Goal: Check status: Check status

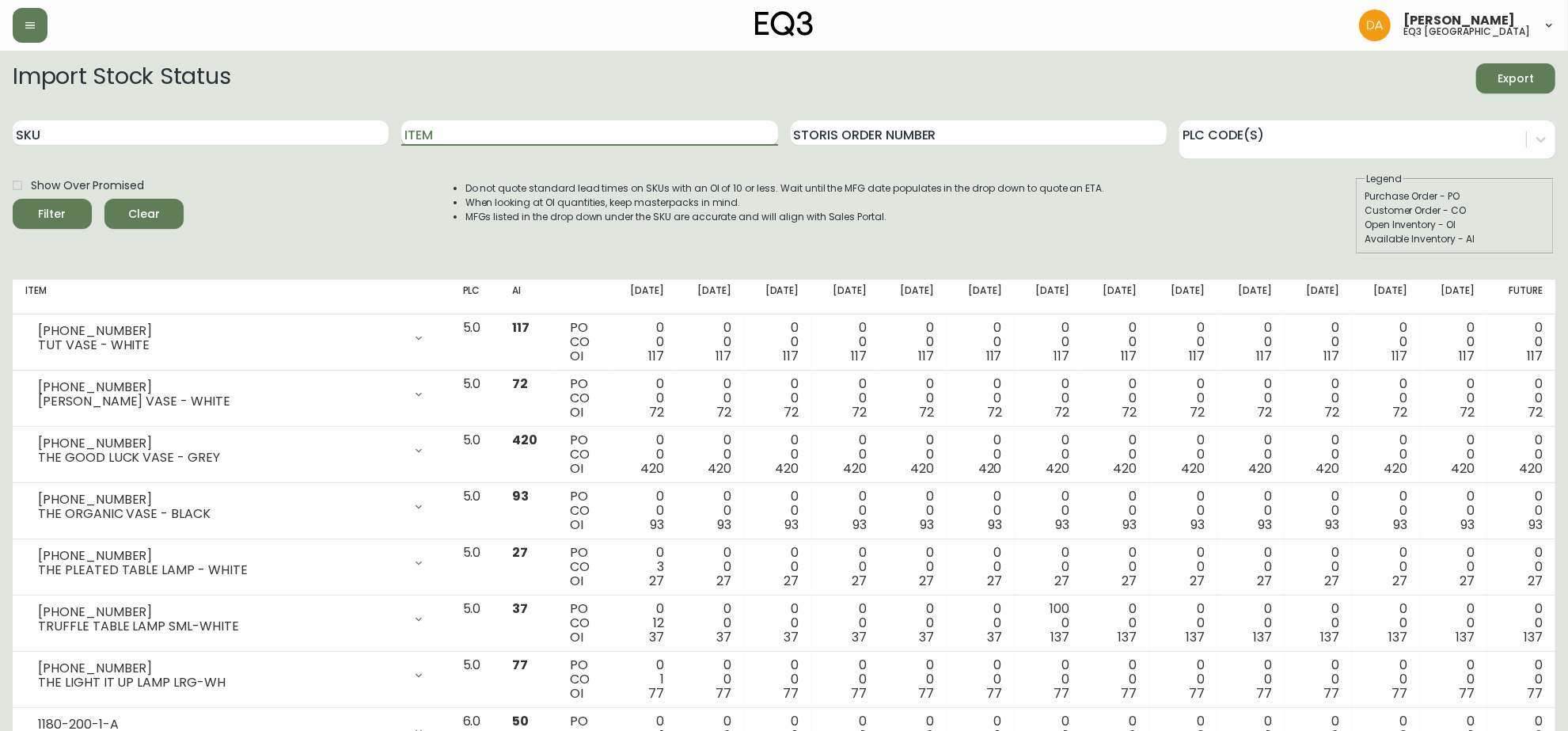
click at [444, 133] on input "Item" at bounding box center [589, 133] width 376 height 25
paste input "[PHONE_NUMBER]"
type input "[PHONE_NUMBER]"
click at [12, 198] on button "Filter" at bounding box center [52, 213] width 79 height 30
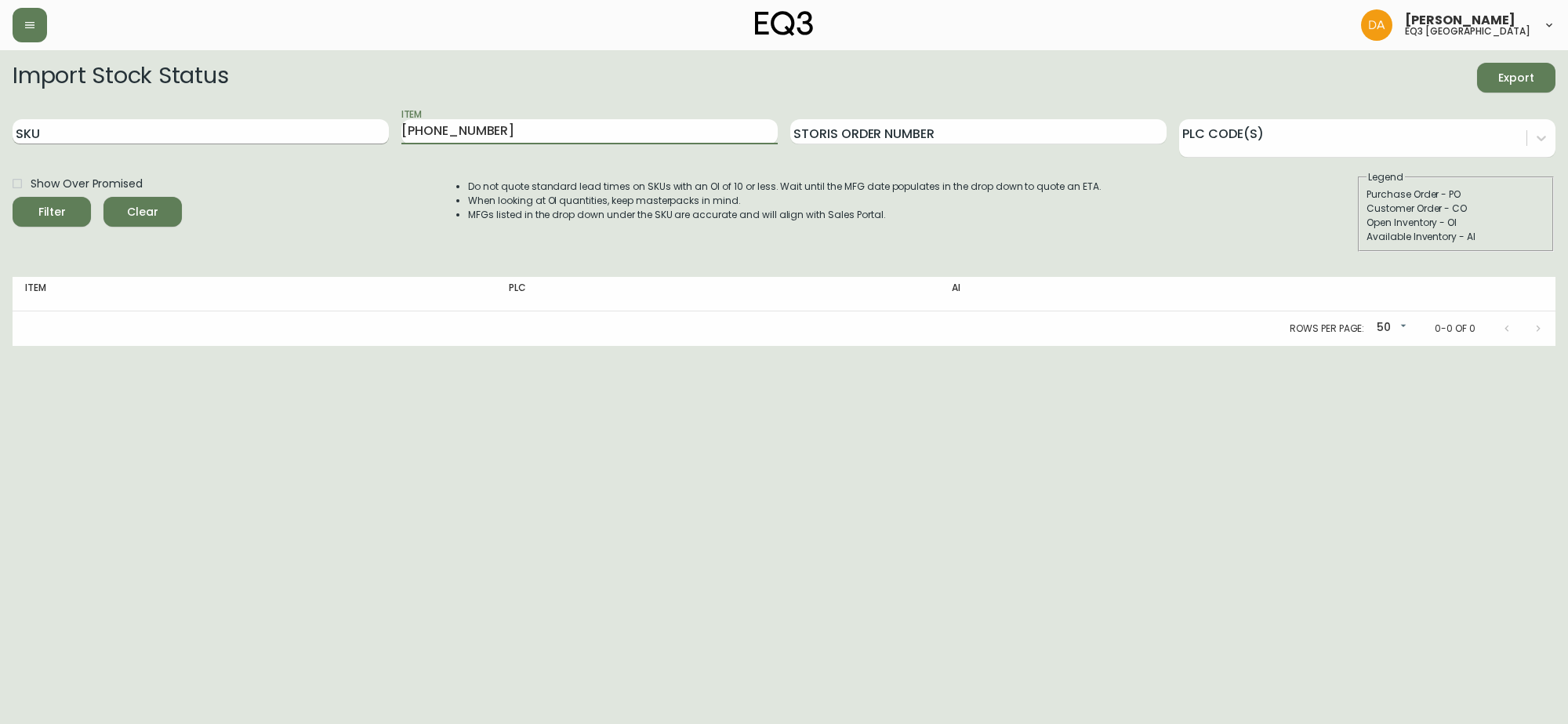
drag, startPoint x: 503, startPoint y: 130, endPoint x: 308, endPoint y: 136, distance: 195.1
click at [308, 136] on div "SKU Item [PHONE_NUMBER] Storis Order Number PLC Code(s)" at bounding box center [784, 132] width 1543 height 51
drag, startPoint x: 89, startPoint y: 139, endPoint x: 96, endPoint y: 130, distance: 11.4
click at [90, 138] on input "SKU" at bounding box center [200, 131] width 376 height 25
paste input "[PHONE_NUMBER]"
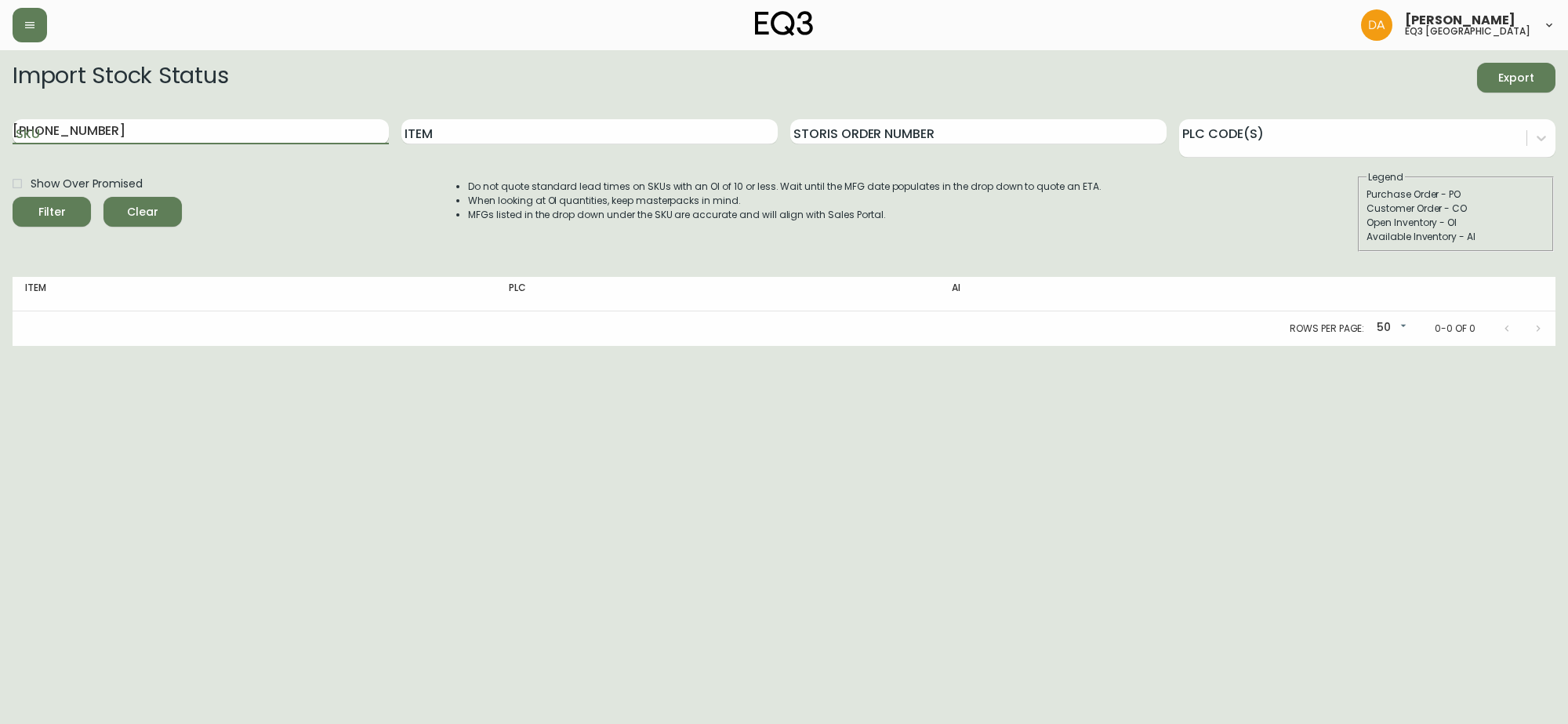
type input "[PHONE_NUMBER]"
click at [12, 196] on button "Filter" at bounding box center [51, 211] width 78 height 30
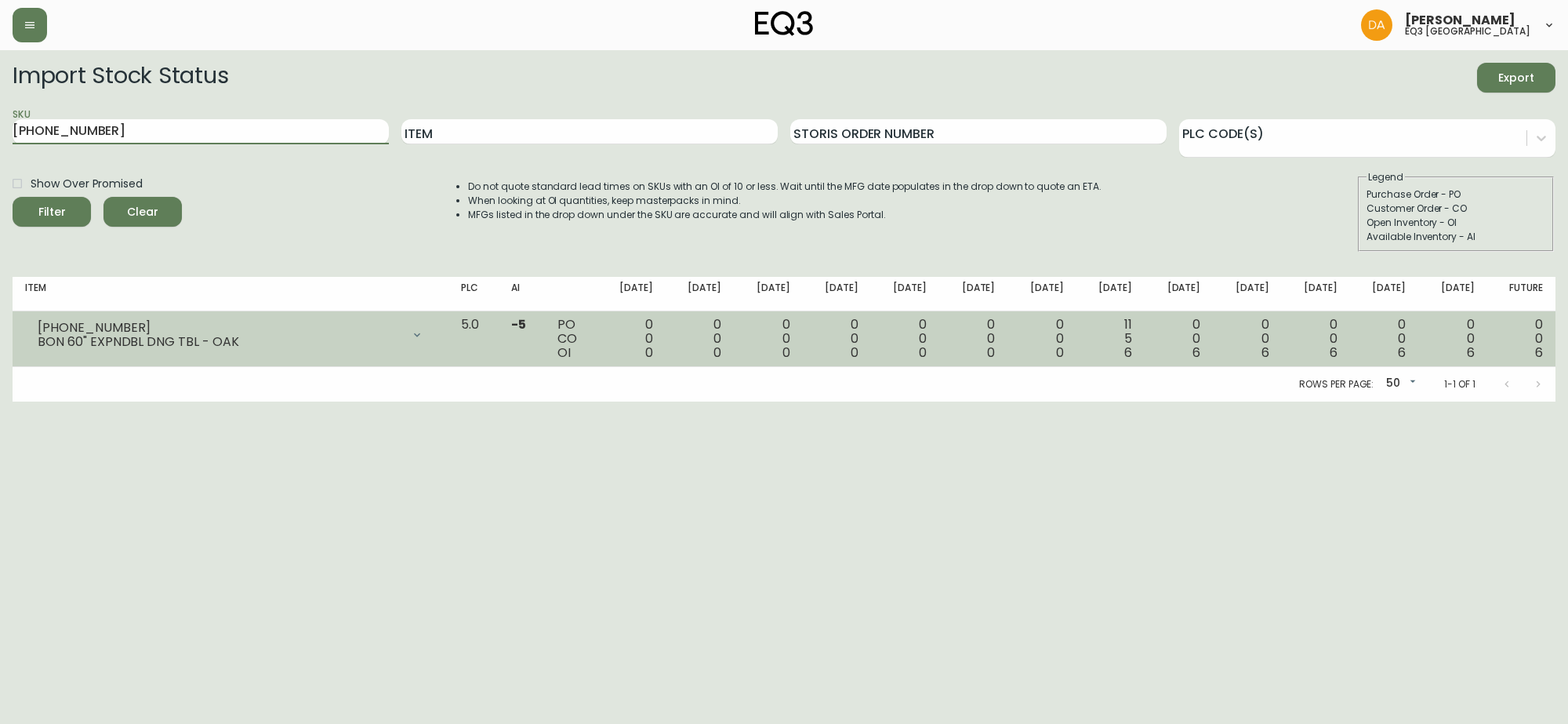
click at [433, 325] on div at bounding box center [418, 335] width 32 height 32
